Goal: Find specific page/section: Find specific page/section

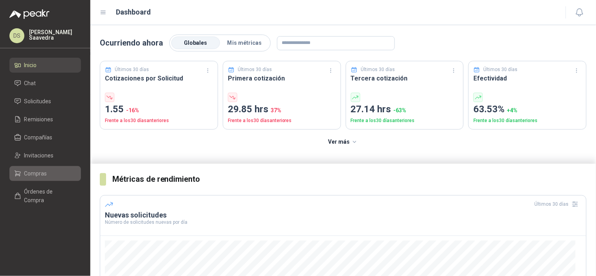
click at [61, 175] on li "Compras" at bounding box center [45, 173] width 62 height 9
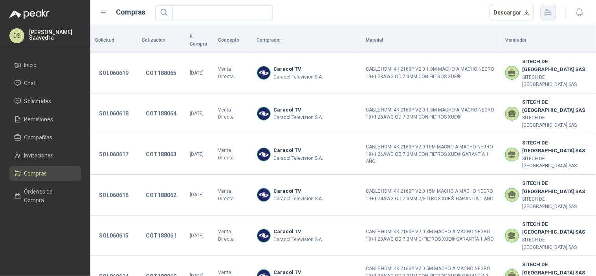
click at [552, 13] on icon "button" at bounding box center [548, 12] width 9 height 9
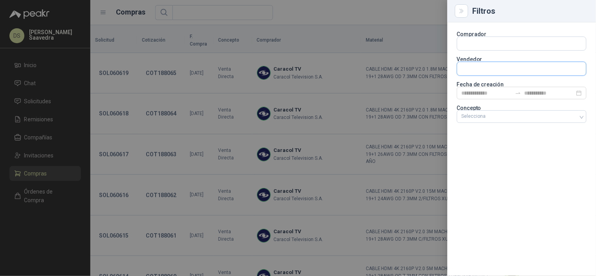
click at [508, 70] on input "text" at bounding box center [521, 68] width 129 height 13
click at [525, 160] on div "Comprador Vendedor Fecha de creación Concepto Selecciona" at bounding box center [521, 149] width 149 height 254
click at [537, 97] on div at bounding box center [522, 93] width 130 height 13
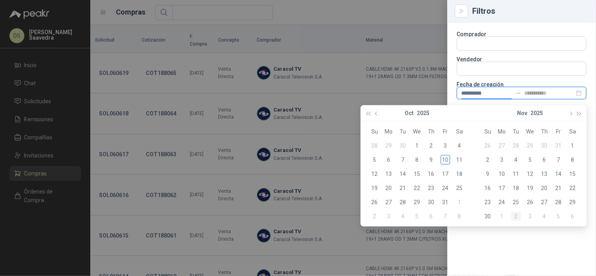
type input "**********"
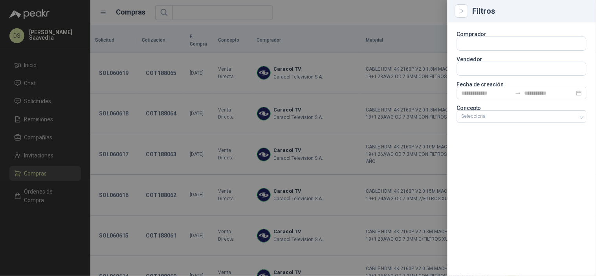
click at [519, 244] on div "Comprador Vendedor Fecha de creación Concepto Selecciona" at bounding box center [521, 149] width 149 height 254
type input "**********"
click at [548, 114] on div at bounding box center [517, 117] width 118 height 6
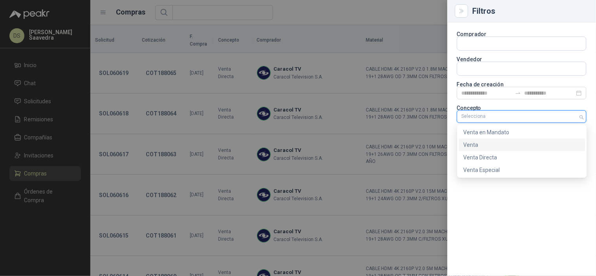
click at [520, 139] on div "Venta" at bounding box center [522, 145] width 127 height 13
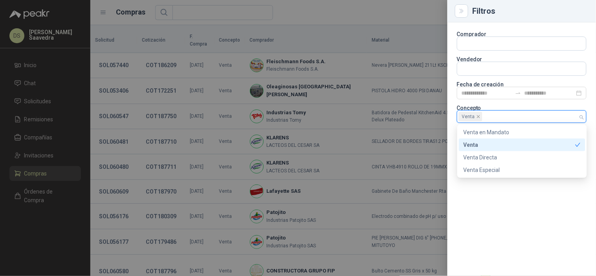
click at [520, 139] on div "Venta" at bounding box center [522, 145] width 127 height 13
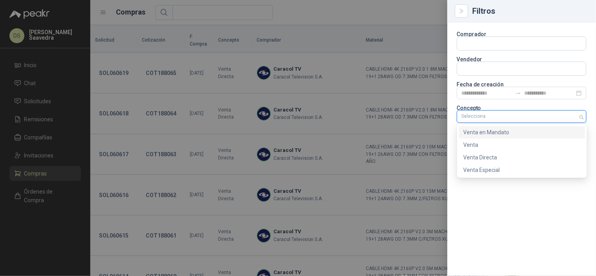
click at [527, 132] on div "Venta en Mandato" at bounding box center [522, 132] width 117 height 9
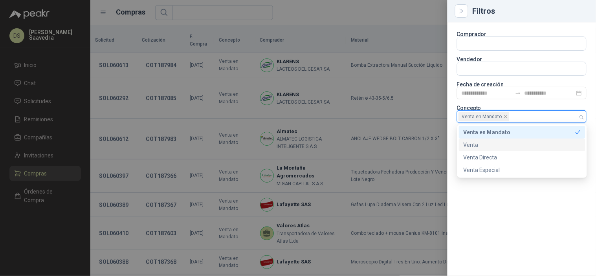
click at [413, 14] on div at bounding box center [298, 138] width 596 height 276
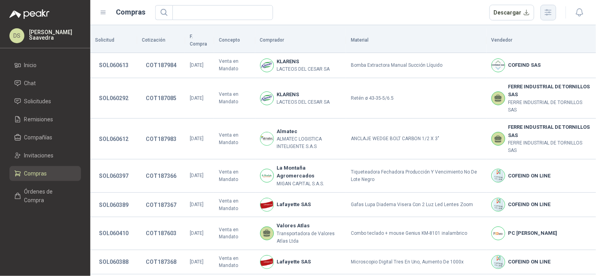
click at [556, 14] on button "button" at bounding box center [549, 13] width 16 height 16
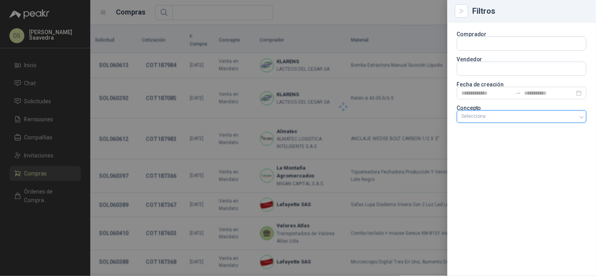
click at [559, 114] on div at bounding box center [517, 117] width 118 height 6
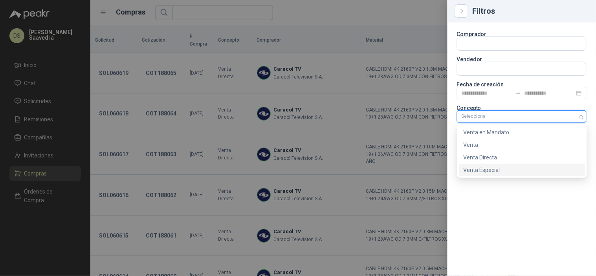
click at [503, 173] on div "Venta Especial" at bounding box center [522, 170] width 117 height 9
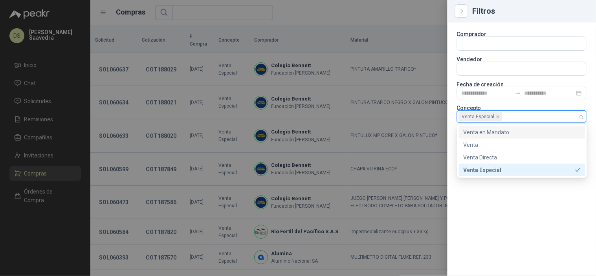
click at [365, 11] on div at bounding box center [298, 138] width 596 height 276
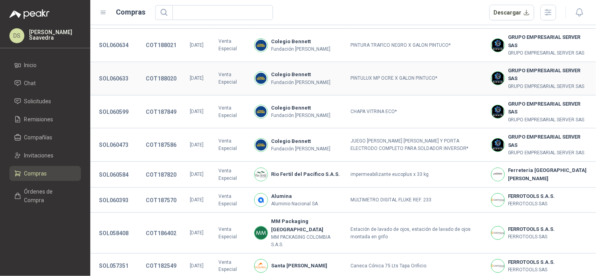
scroll to position [58, 0]
click at [116, 182] on button "SOL060584" at bounding box center [113, 174] width 37 height 14
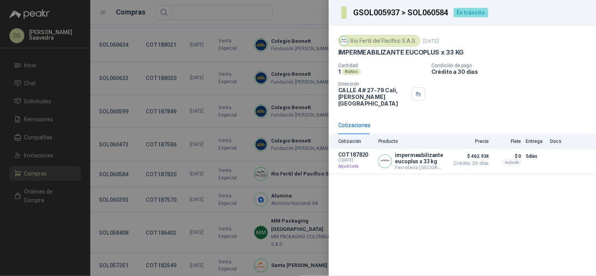
click at [420, 14] on h3 "GSOL005937 > SOL060584" at bounding box center [401, 13] width 96 height 8
copy h3 "SOL060584"
click at [299, 16] on div at bounding box center [298, 138] width 596 height 276
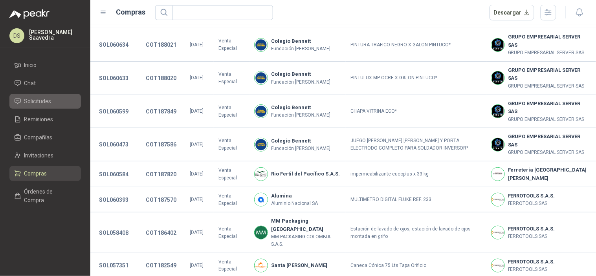
click at [37, 101] on span "Solicitudes" at bounding box center [37, 101] width 27 height 9
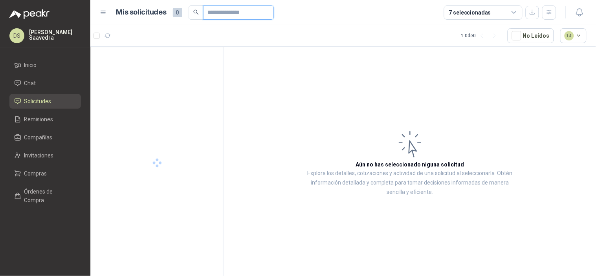
click at [233, 14] on input "text" at bounding box center [235, 12] width 55 height 13
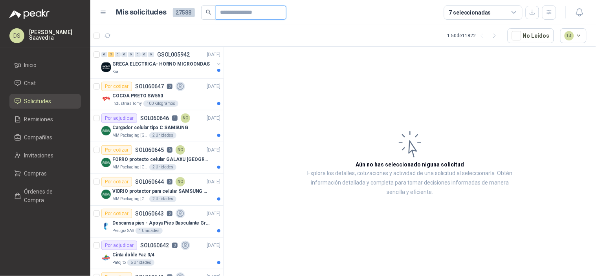
paste input "*********"
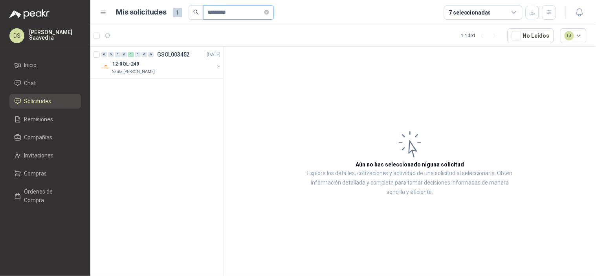
type input "*********"
click at [169, 80] on div "0 0 0 0 1 0 0 0 GSOL003452 [DATE] 12-RQL-249 Santa [PERSON_NAME]" at bounding box center [157, 163] width 134 height 232
click at [180, 67] on div "12-RQL-249" at bounding box center [163, 63] width 102 height 9
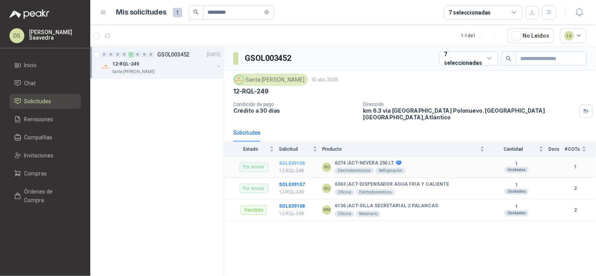
click at [297, 161] on b "SOL039106" at bounding box center [292, 164] width 26 height 6
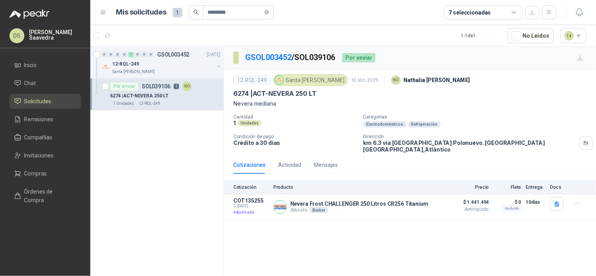
click at [404, 258] on div "GSOL003452 / SOL039106 Por enviar 12-RQL-249 Santa [PERSON_NAME] [DATE] NO [PER…" at bounding box center [410, 163] width 372 height 232
click at [386, 239] on div "GSOL003452 / SOL039106 Por enviar 12-RQL-249 Santa [PERSON_NAME] [DATE] NO [PER…" at bounding box center [410, 163] width 372 height 232
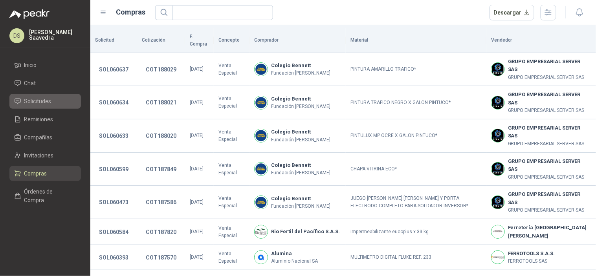
click at [41, 100] on span "Solicitudes" at bounding box center [37, 101] width 27 height 9
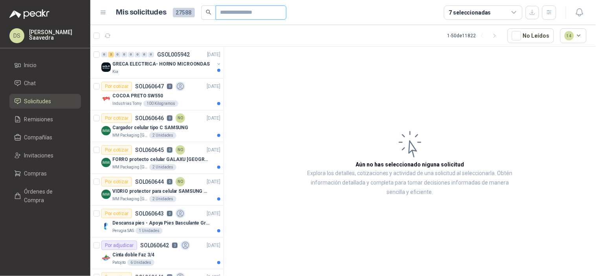
click at [256, 9] on input "text" at bounding box center [247, 12] width 55 height 13
paste input "*********"
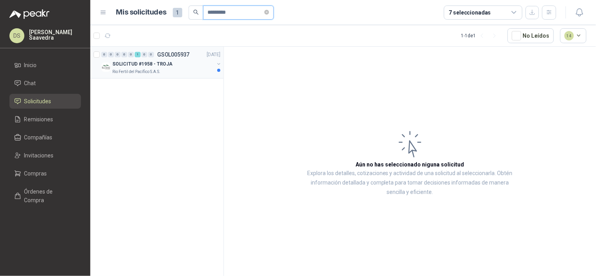
type input "*********"
click at [182, 61] on div "SOLICITUD #1958 - TROJA" at bounding box center [163, 63] width 102 height 9
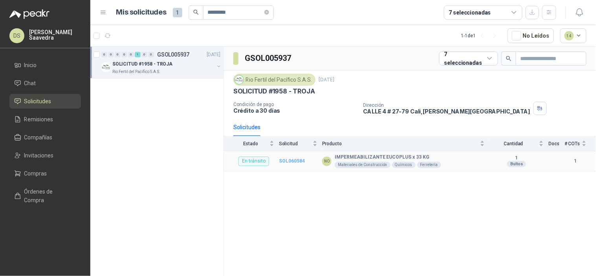
click at [300, 162] on b "SOL060584" at bounding box center [292, 161] width 26 height 6
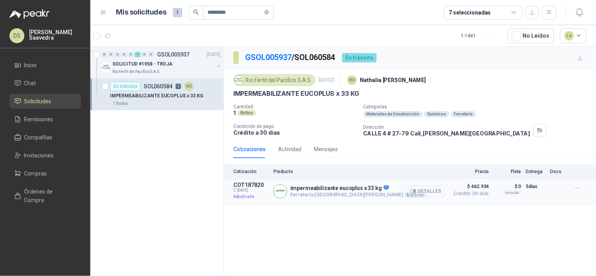
click at [435, 193] on button "Detalles" at bounding box center [426, 191] width 37 height 11
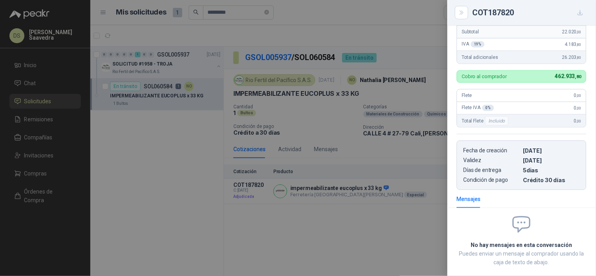
scroll to position [199, 0]
click at [433, 237] on div at bounding box center [298, 138] width 596 height 276
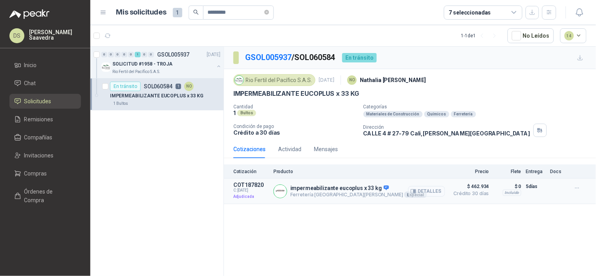
click at [431, 193] on button "Detalles" at bounding box center [426, 191] width 37 height 11
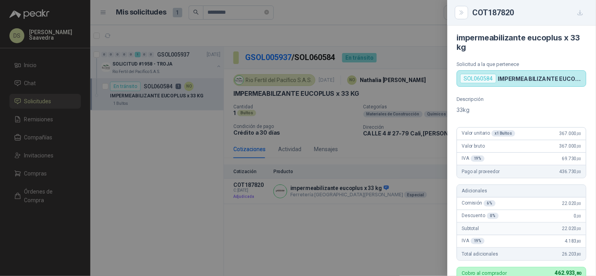
scroll to position [0, 0]
